Goal: Information Seeking & Learning: Check status

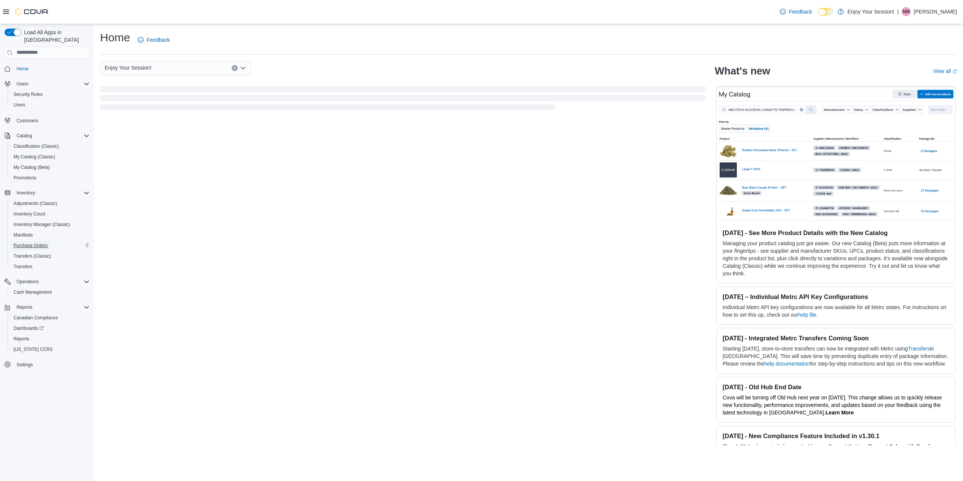
click at [42, 243] on span "Purchase Orders" at bounding box center [31, 246] width 34 height 6
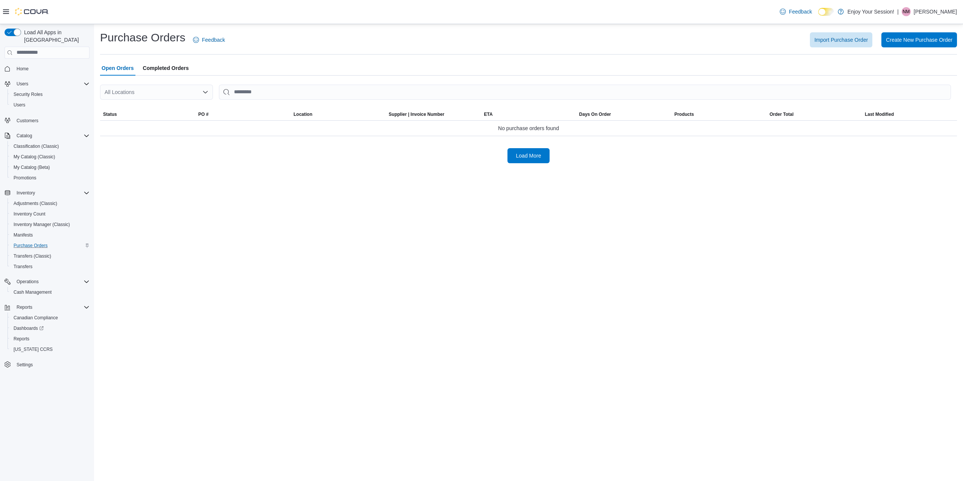
click at [161, 69] on span "Completed Orders" at bounding box center [166, 68] width 46 height 15
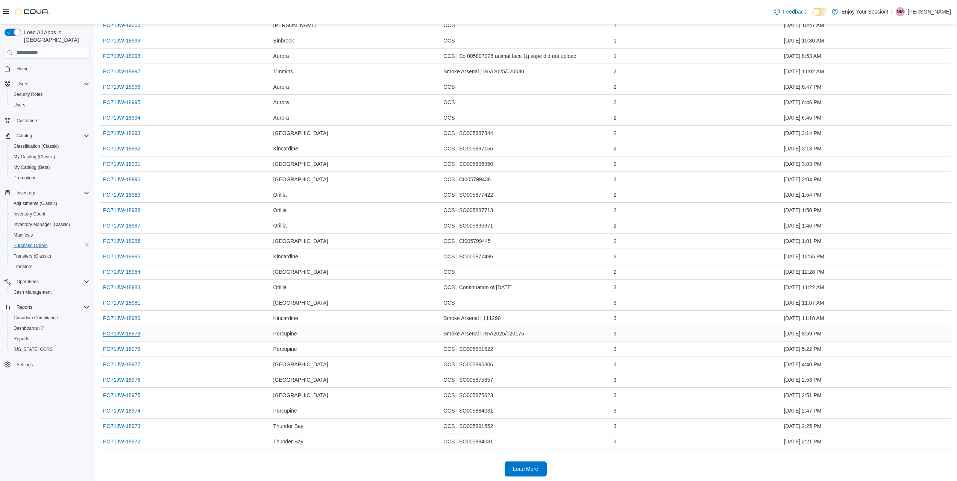
scroll to position [444, 0]
click at [521, 469] on span "Load More" at bounding box center [525, 467] width 25 height 8
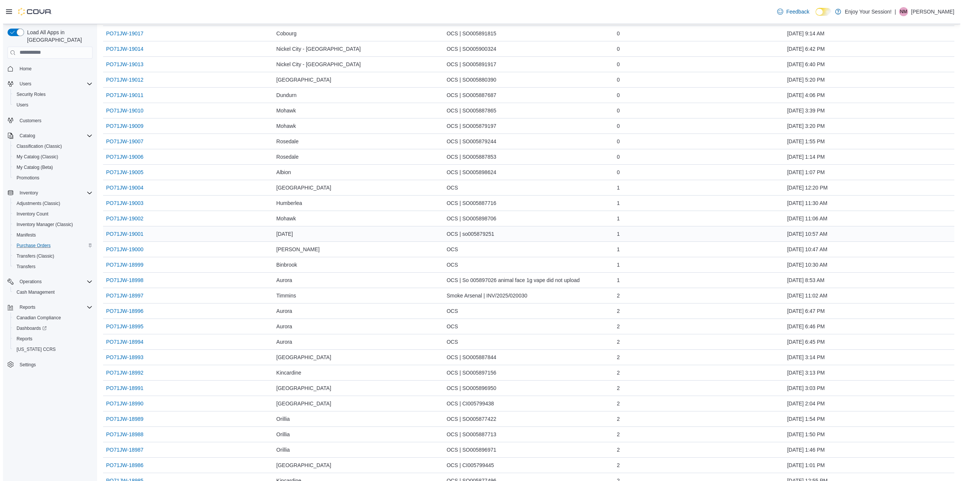
scroll to position [0, 0]
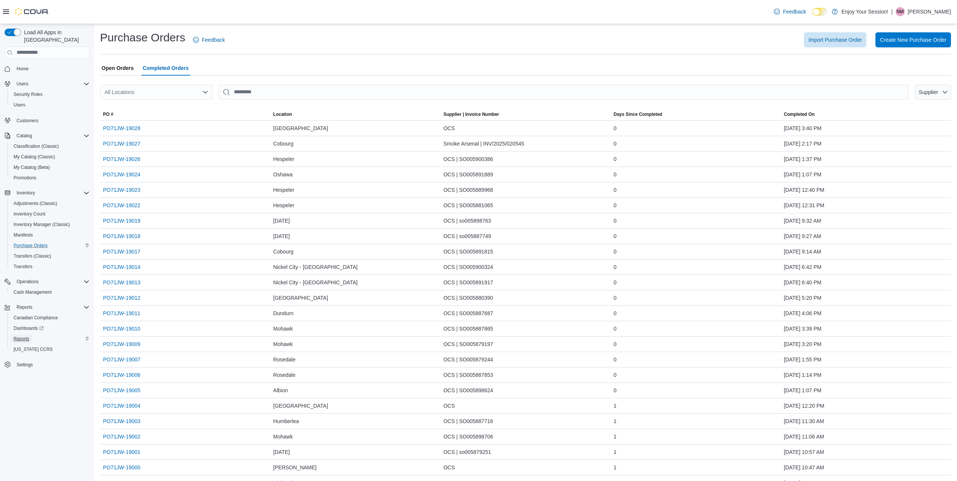
click at [25, 336] on span "Reports" at bounding box center [22, 339] width 16 height 6
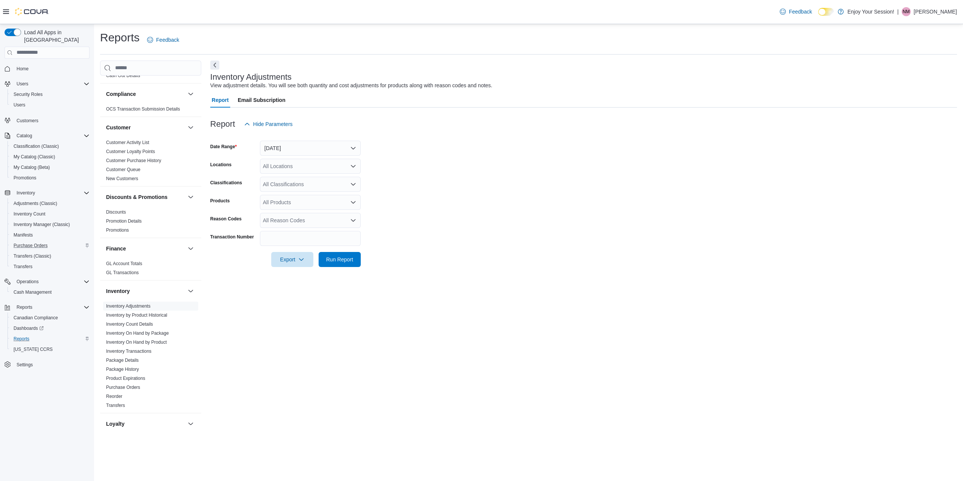
scroll to position [38, 0]
click at [143, 301] on link "Inventory Adjustments" at bounding box center [128, 303] width 44 height 5
click at [300, 147] on button "Yesterday" at bounding box center [310, 148] width 101 height 15
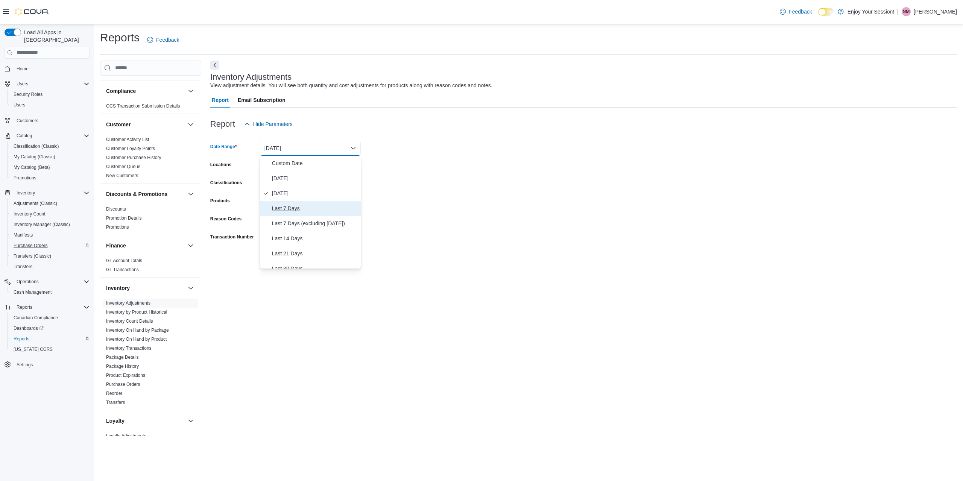
click at [288, 209] on span "Last 7 Days" at bounding box center [315, 208] width 86 height 9
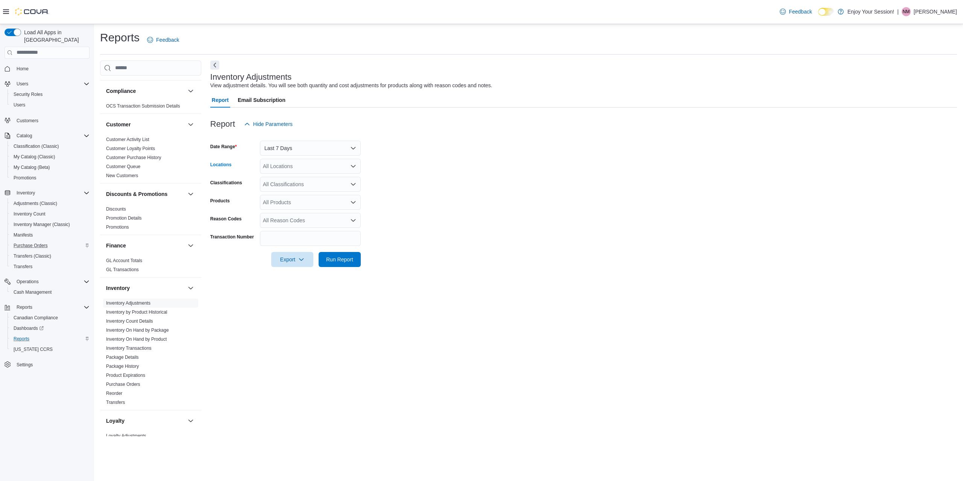
click at [295, 164] on div "All Locations" at bounding box center [310, 166] width 101 height 15
click at [289, 247] on span "Porcupine" at bounding box center [288, 248] width 24 height 8
click at [453, 182] on form "Date Range Last 7 Days Locations Porcupine Combo box. Selected. Porcupine. Pres…" at bounding box center [583, 199] width 747 height 135
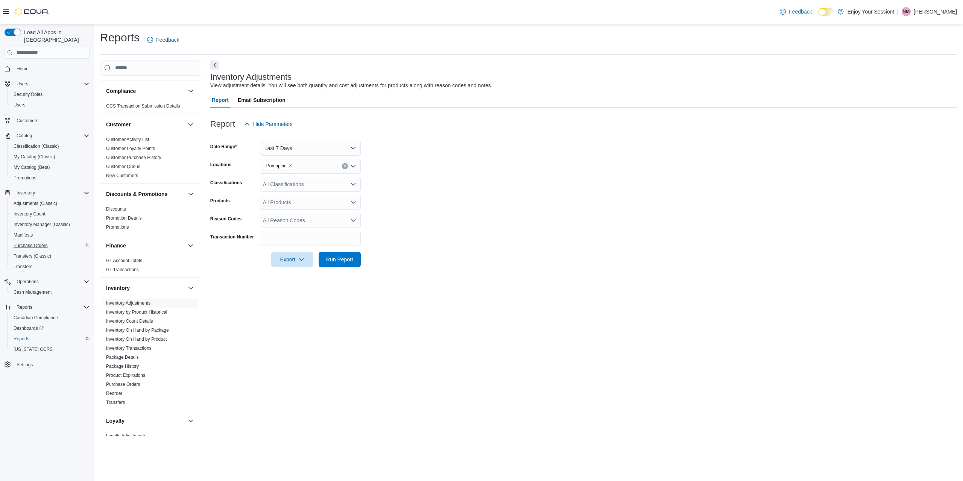
click at [336, 200] on div "All Products" at bounding box center [310, 202] width 101 height 15
click at [435, 205] on form "Date Range Last 7 Days Locations Porcupine Classifications All Classifications …" at bounding box center [583, 199] width 747 height 135
click at [343, 258] on span "Run Report" at bounding box center [339, 259] width 27 height 8
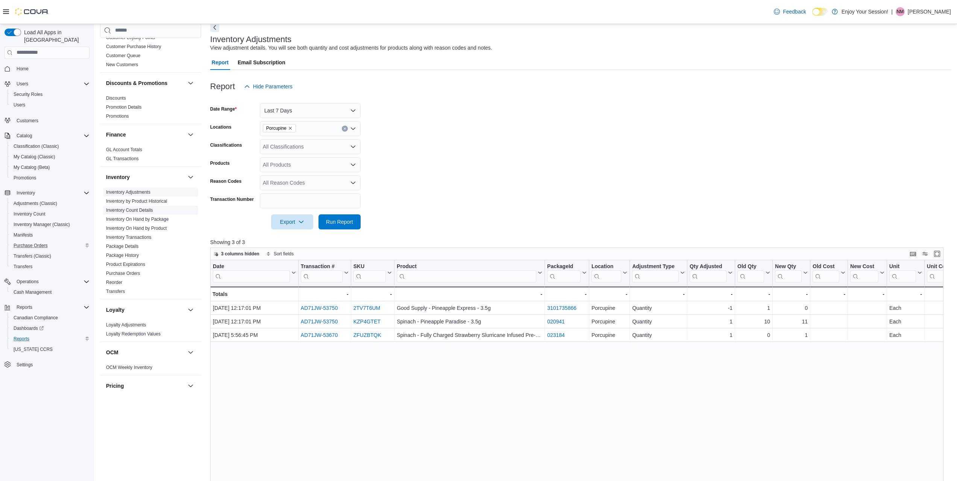
scroll to position [113, 0]
click at [131, 253] on link "Package History" at bounding box center [122, 253] width 33 height 5
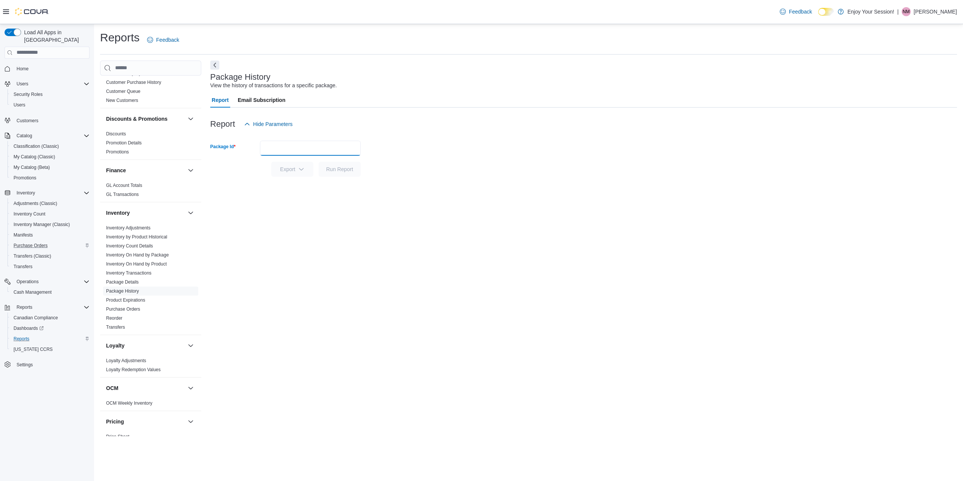
click at [261, 143] on input "Package Id" at bounding box center [310, 148] width 101 height 15
click at [145, 236] on link "Inventory by Product Historical" at bounding box center [136, 236] width 61 height 5
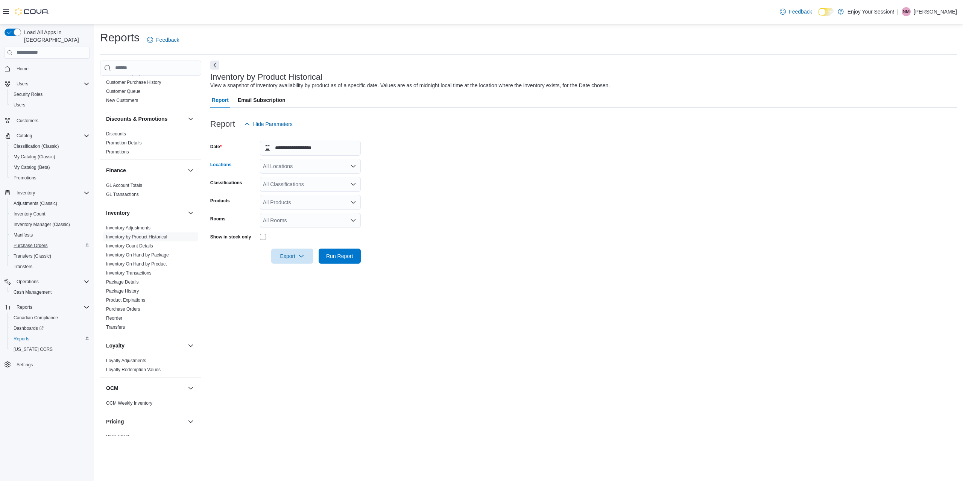
click at [281, 164] on div "All Locations" at bounding box center [310, 166] width 101 height 15
click at [287, 213] on span "Porcupine" at bounding box center [288, 211] width 24 height 8
click at [461, 174] on form "**********" at bounding box center [583, 198] width 747 height 132
click at [313, 190] on div "All Classifications" at bounding box center [310, 184] width 101 height 15
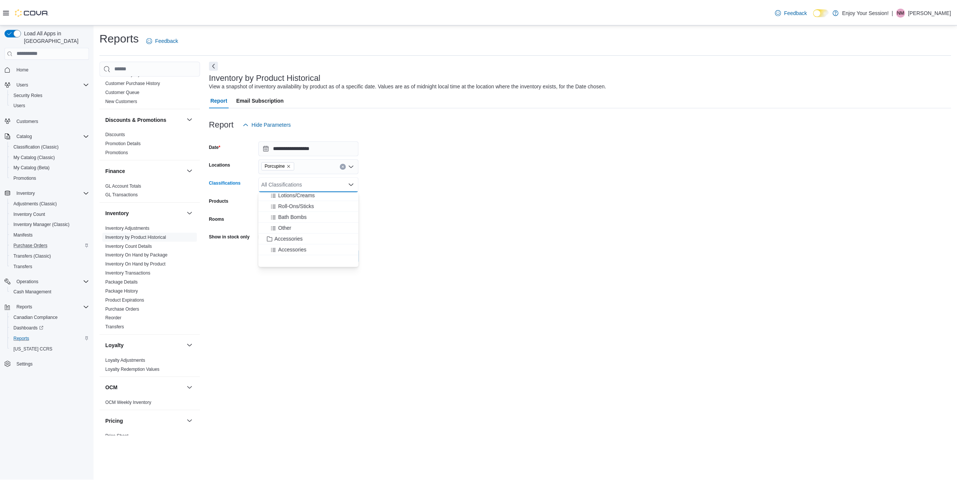
scroll to position [376, 0]
click at [304, 217] on span "Accessories" at bounding box center [290, 214] width 28 height 8
click at [464, 185] on form "**********" at bounding box center [583, 198] width 747 height 132
click at [340, 255] on span "Run Report" at bounding box center [339, 256] width 27 height 8
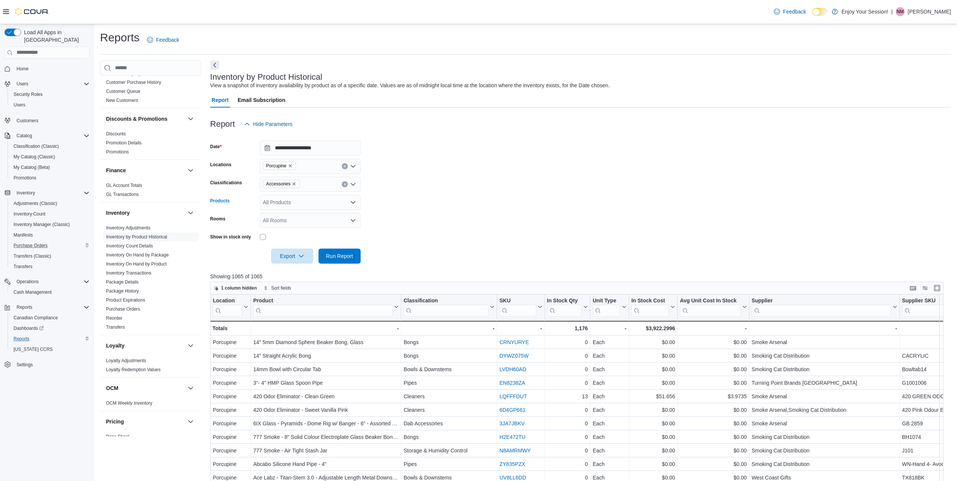
click at [319, 208] on div "All Products" at bounding box center [310, 202] width 101 height 15
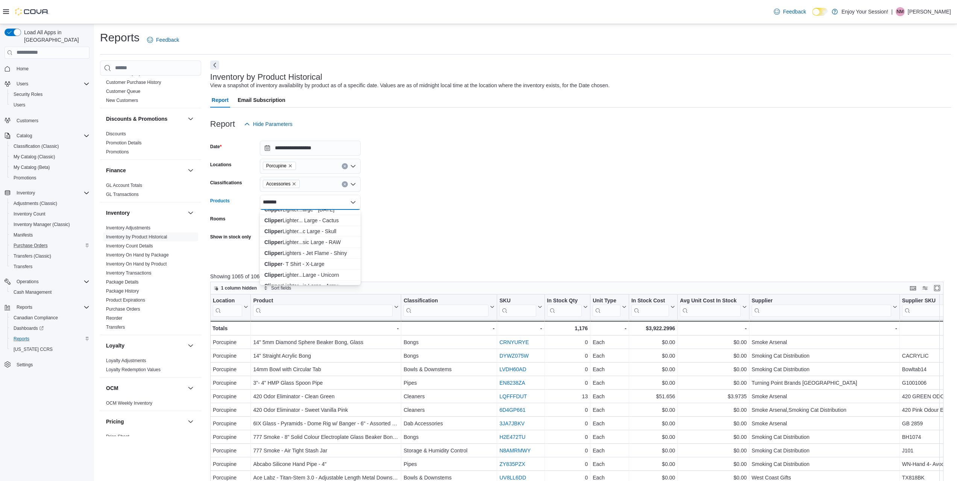
scroll to position [226, 0]
type input "*"
type input "*********"
click at [330, 214] on strong "Packwraps" at bounding box center [327, 215] width 27 height 6
click at [466, 213] on form "**********" at bounding box center [580, 198] width 741 height 132
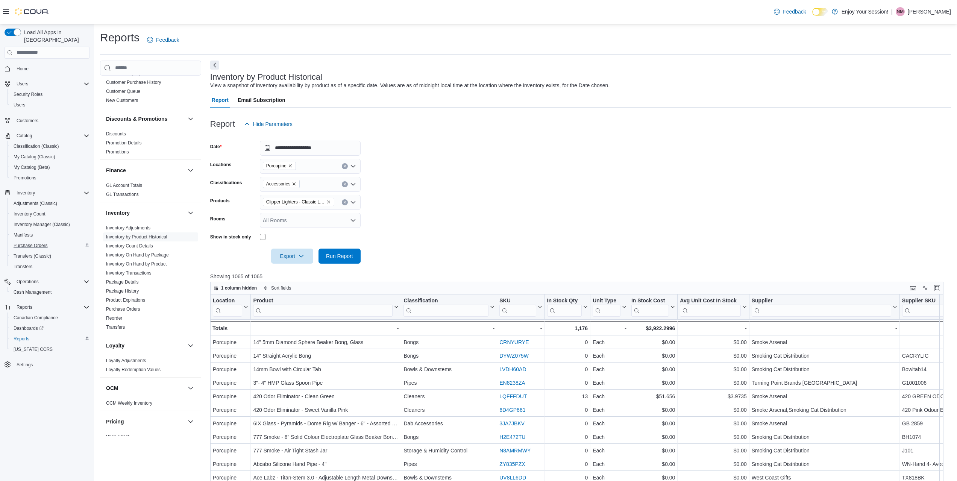
click at [357, 248] on div at bounding box center [580, 246] width 741 height 6
click at [351, 252] on span "Run Report" at bounding box center [339, 255] width 33 height 15
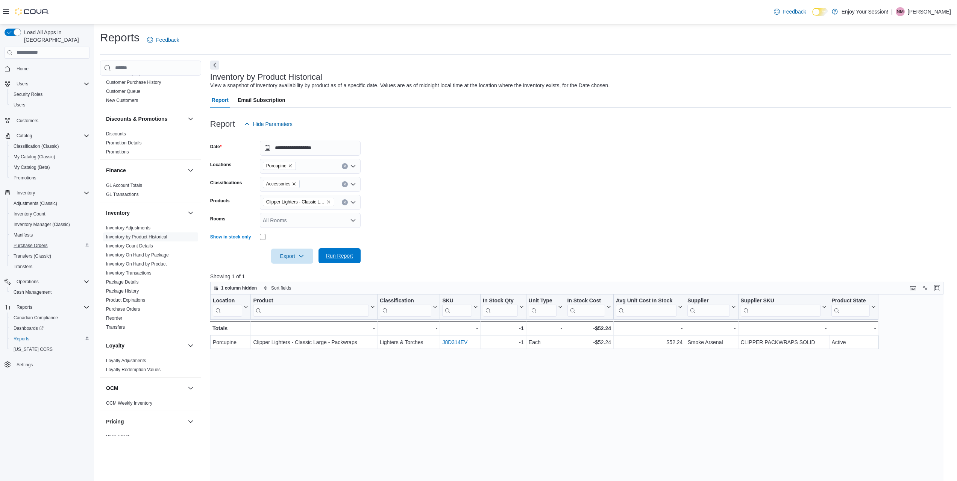
click at [351, 255] on span "Run Report" at bounding box center [339, 256] width 27 height 8
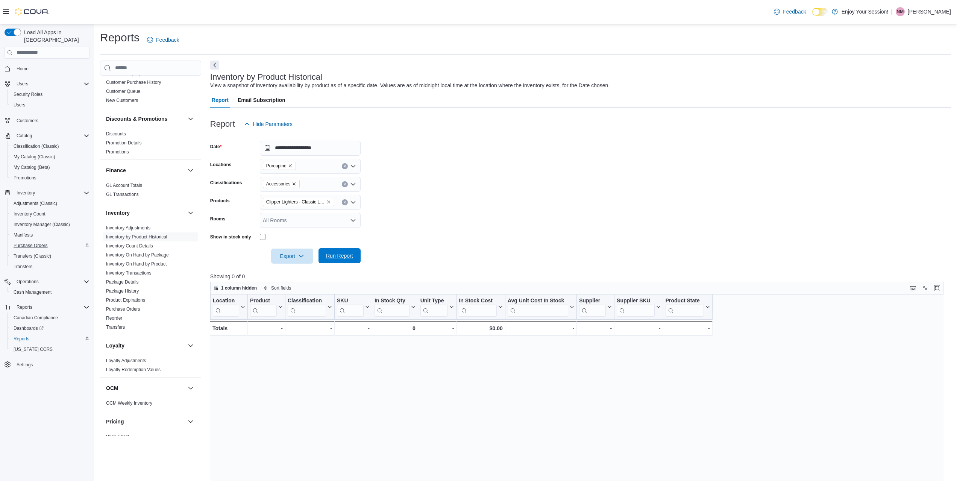
click at [342, 260] on span "Run Report" at bounding box center [339, 255] width 33 height 15
click at [342, 256] on span "Run Report" at bounding box center [339, 256] width 27 height 8
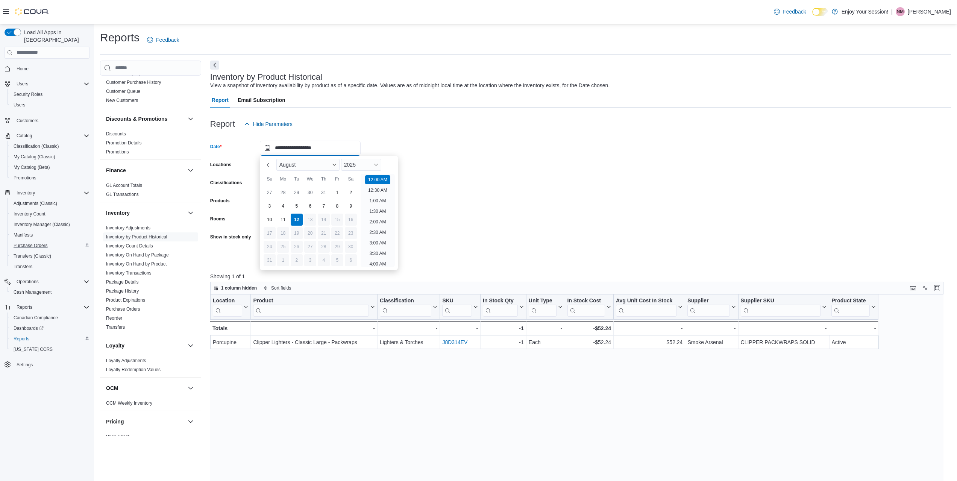
click at [266, 147] on input "**********" at bounding box center [310, 148] width 101 height 15
click at [314, 205] on div "6" at bounding box center [310, 205] width 13 height 13
type input "**********"
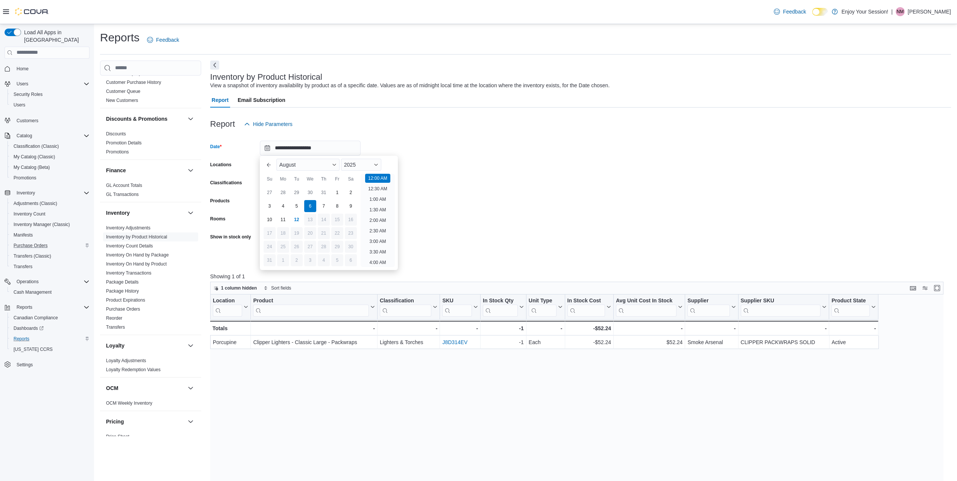
click at [511, 201] on form "**********" at bounding box center [580, 198] width 741 height 132
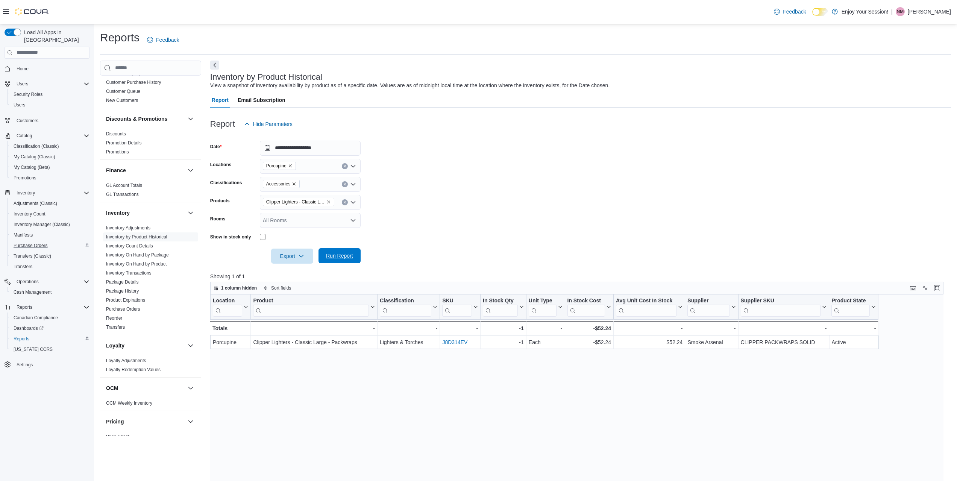
click at [341, 252] on span "Run Report" at bounding box center [339, 255] width 33 height 15
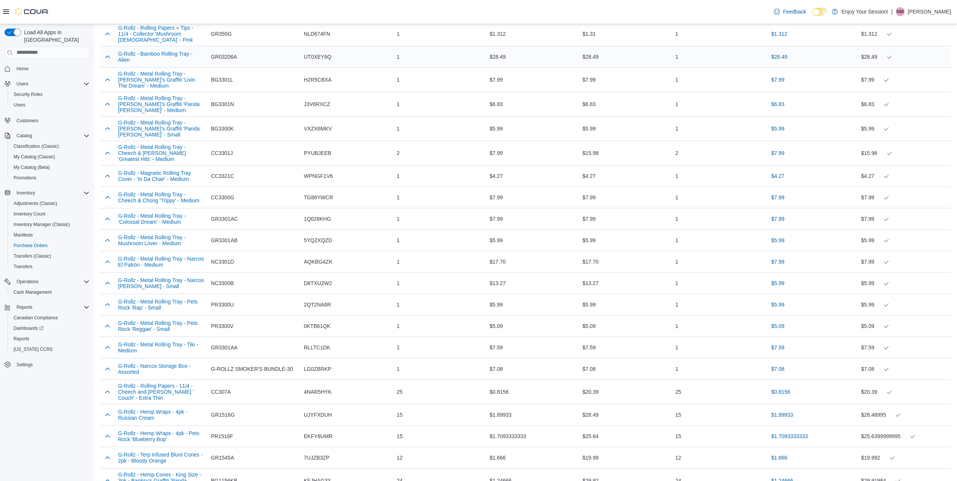
scroll to position [527, 0]
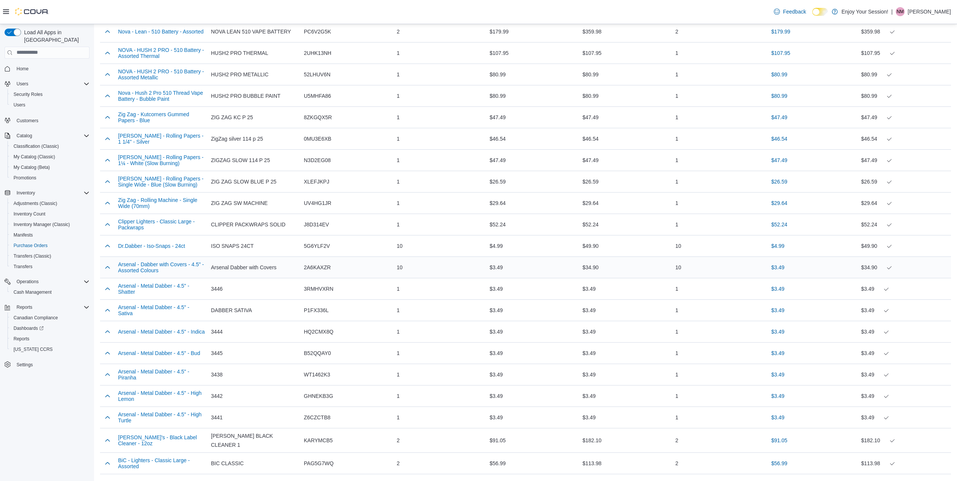
scroll to position [414, 0]
drag, startPoint x: 334, startPoint y: 217, endPoint x: 305, endPoint y: 219, distance: 28.7
click at [305, 219] on div "J8D314EV" at bounding box center [347, 223] width 93 height 15
click at [324, 219] on span "J8D314EV" at bounding box center [316, 223] width 25 height 9
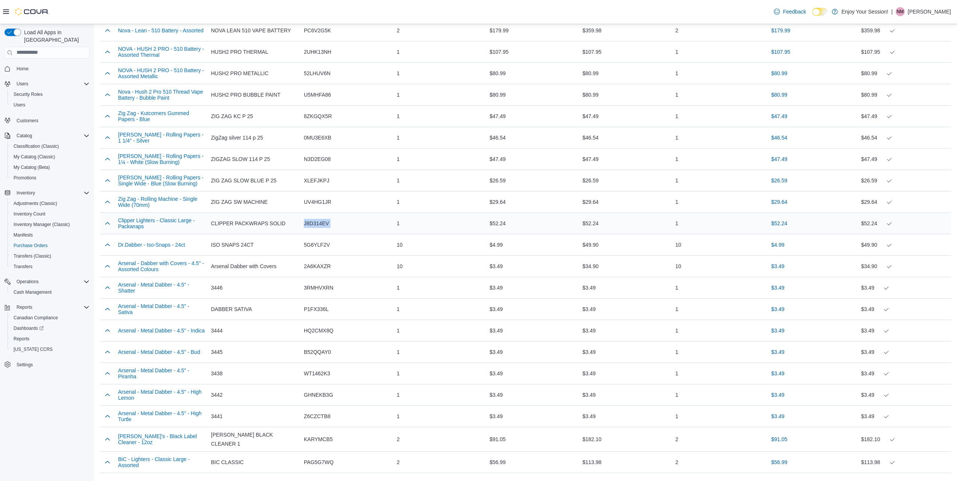
click at [324, 219] on span "J8D314EV" at bounding box center [316, 223] width 25 height 9
click at [313, 219] on span "J8D314EV" at bounding box center [316, 223] width 25 height 9
drag, startPoint x: 305, startPoint y: 218, endPoint x: 334, endPoint y: 216, distance: 28.3
click at [334, 217] on div "J8D314EV" at bounding box center [347, 223] width 93 height 15
click at [326, 219] on span "J8D314EV" at bounding box center [316, 223] width 25 height 9
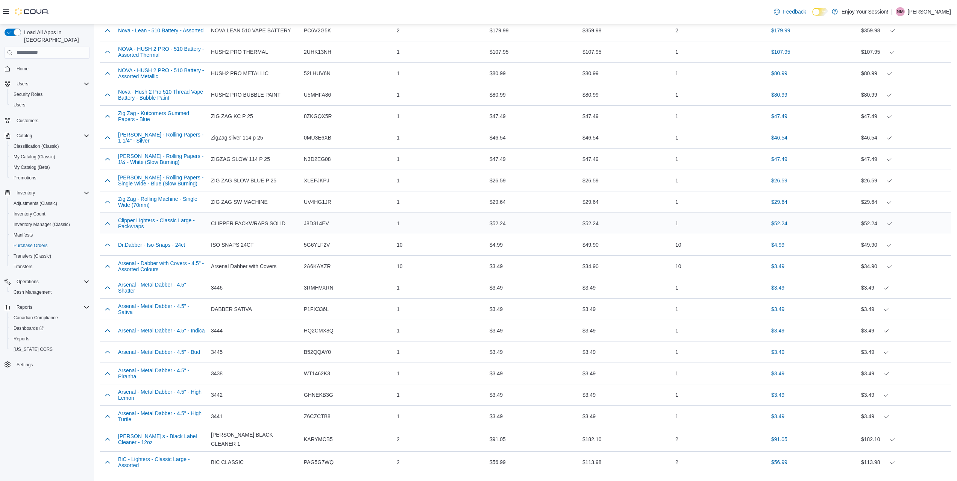
click at [323, 219] on span "J8D314EV" at bounding box center [316, 223] width 25 height 9
click at [308, 219] on span "J8D314EV" at bounding box center [316, 223] width 25 height 9
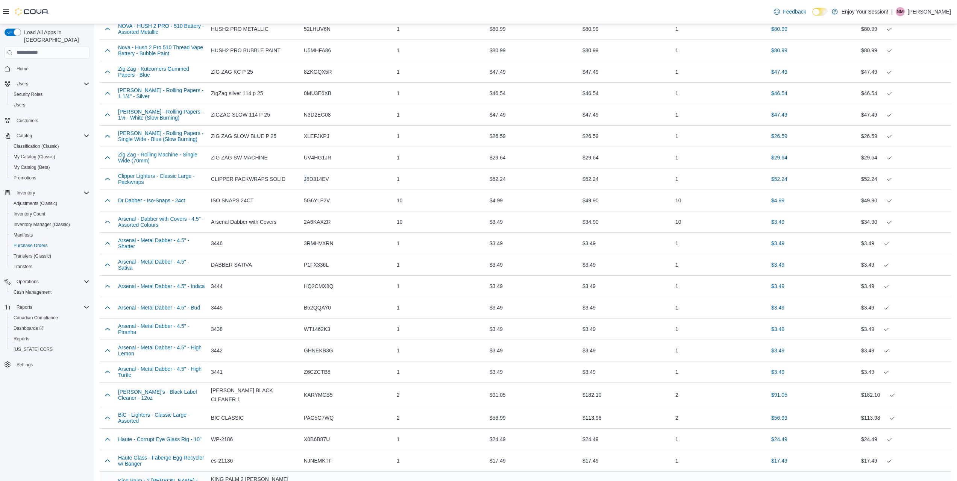
scroll to position [442, 0]
